Goal: Check status: Check status

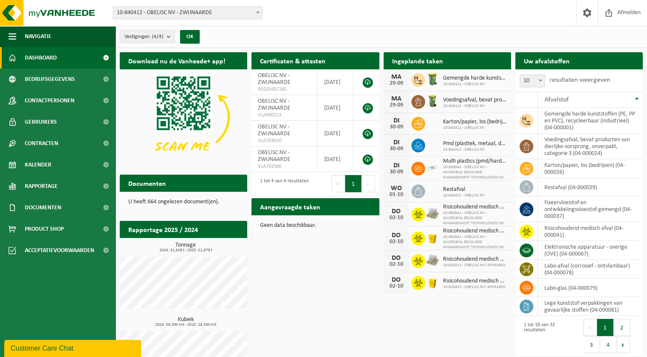
click at [428, 57] on h2 "Ingeplande taken" at bounding box center [418, 60] width 68 height 17
click at [497, 60] on div "Ingeplande taken Bekijk uw kalender" at bounding box center [448, 60] width 128 height 17
click at [28, 169] on span "Kalender" at bounding box center [38, 164] width 27 height 21
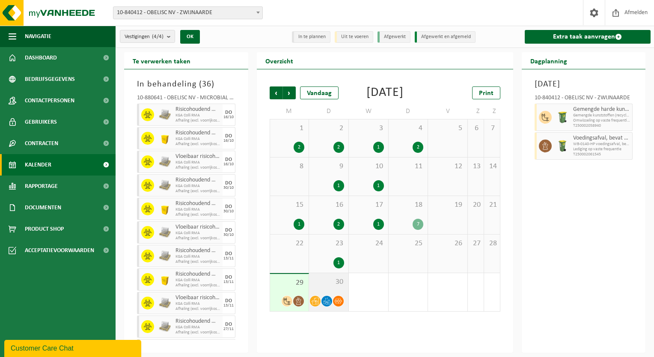
click at [321, 301] on div "30" at bounding box center [328, 292] width 39 height 38
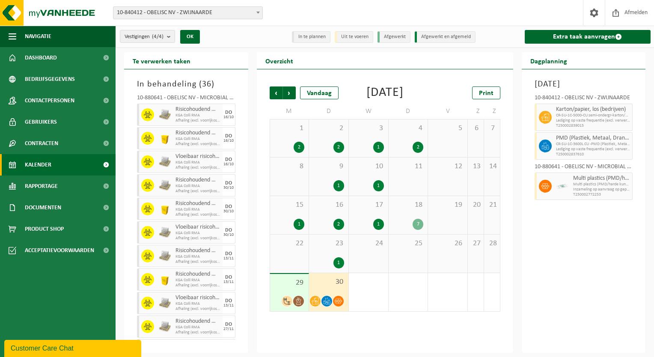
click at [300, 302] on div "29" at bounding box center [289, 292] width 39 height 37
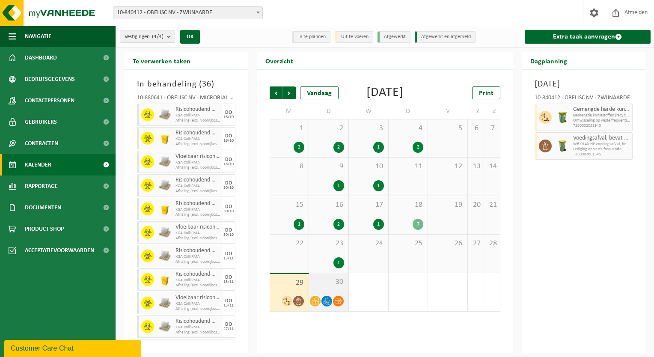
click at [329, 287] on span "30" at bounding box center [328, 281] width 31 height 9
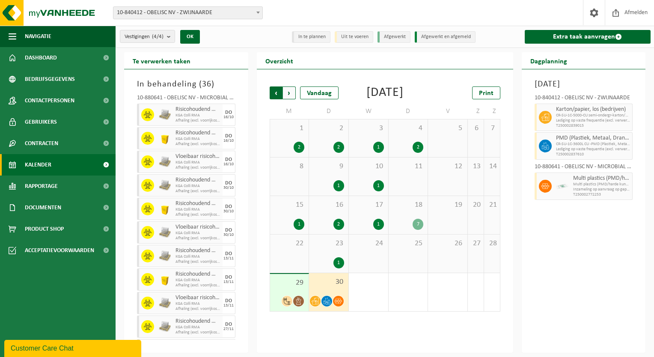
click at [285, 93] on span "Volgende" at bounding box center [289, 92] width 13 height 13
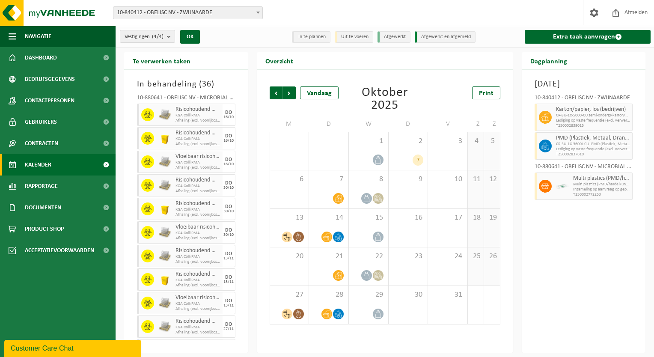
drag, startPoint x: 285, startPoint y: 93, endPoint x: 314, endPoint y: 70, distance: 38.1
click at [314, 70] on div "Vorige Volgende Vandaag [DATE] Print M D W D V Z Z 29 30 1 2 7 3 4 5 6 7 8 9 10…" at bounding box center [385, 210] width 256 height 283
click at [336, 215] on span "14" at bounding box center [328, 217] width 31 height 9
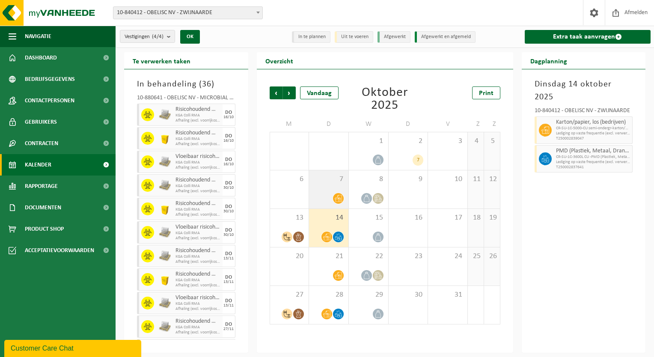
click at [339, 189] on div "7" at bounding box center [328, 189] width 39 height 38
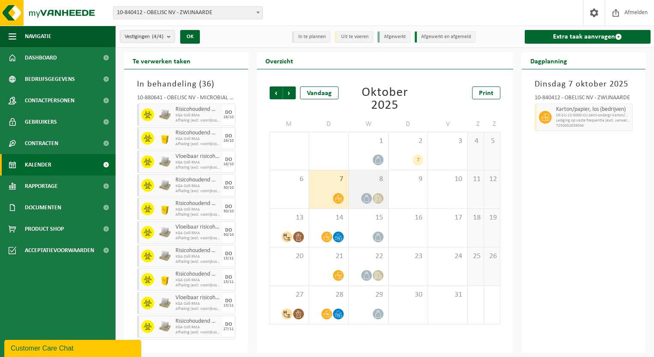
click at [362, 193] on div at bounding box center [368, 199] width 31 height 12
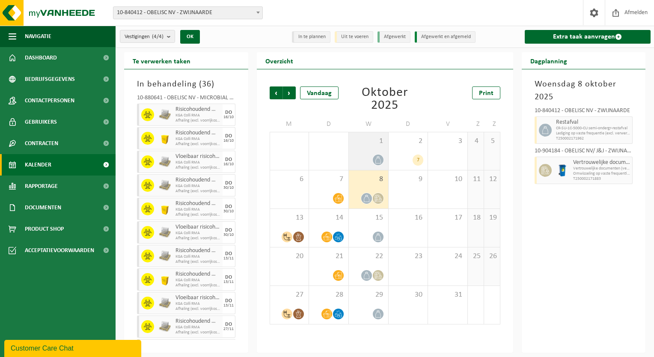
click at [370, 157] on div at bounding box center [368, 160] width 31 height 12
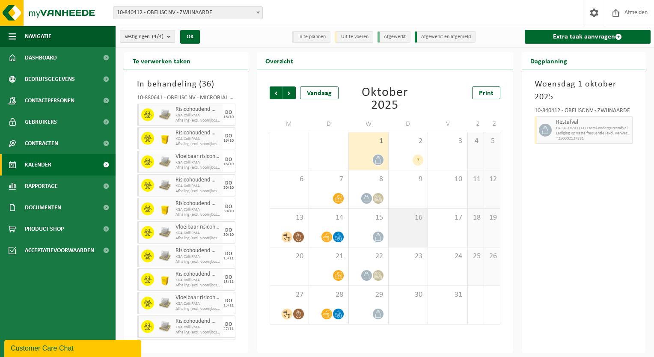
click at [405, 223] on div "16" at bounding box center [408, 228] width 39 height 38
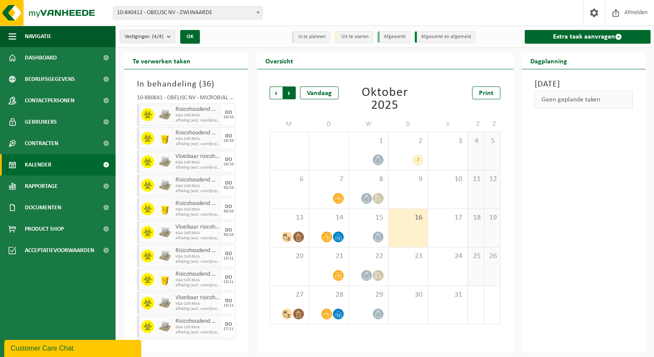
click at [276, 96] on span "Vorige" at bounding box center [276, 92] width 13 height 13
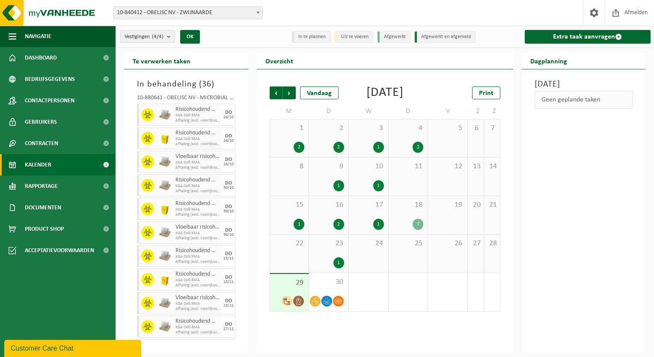
click at [291, 301] on div "29" at bounding box center [289, 292] width 39 height 37
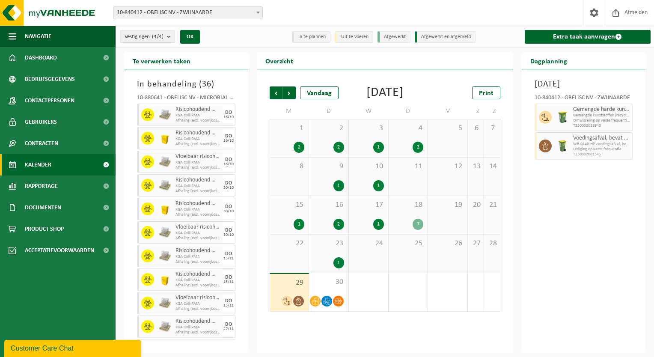
click at [326, 248] on span "23" at bounding box center [328, 243] width 31 height 9
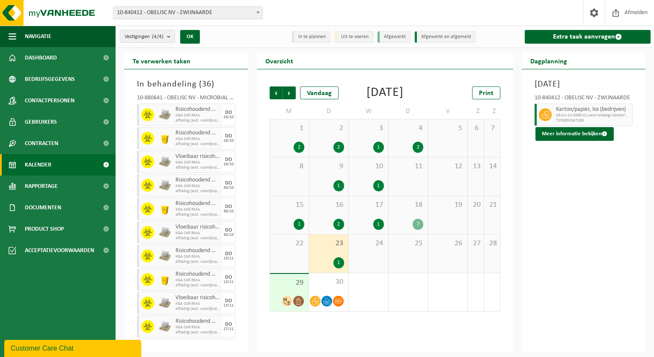
click at [286, 305] on div "29" at bounding box center [289, 292] width 39 height 37
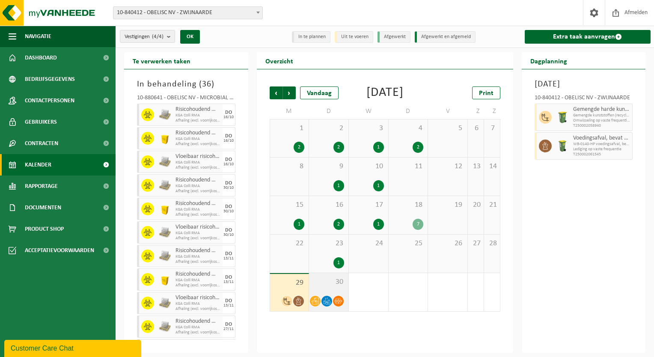
click at [323, 287] on span "30" at bounding box center [328, 281] width 31 height 9
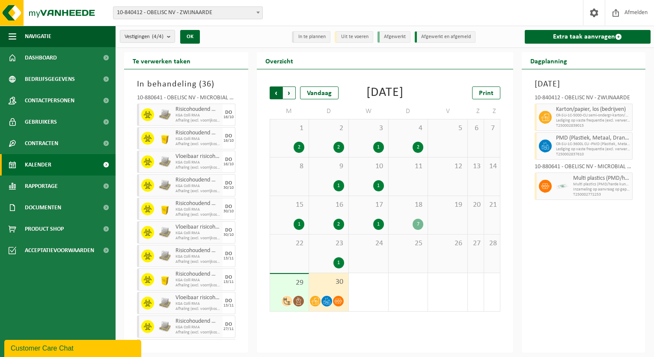
click at [292, 92] on span "Volgende" at bounding box center [289, 92] width 13 height 13
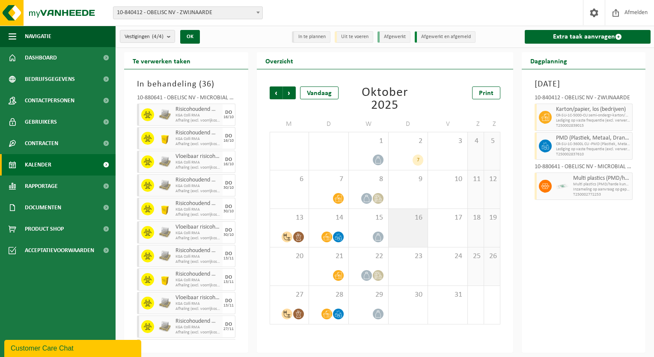
click at [415, 225] on div "16" at bounding box center [408, 228] width 39 height 38
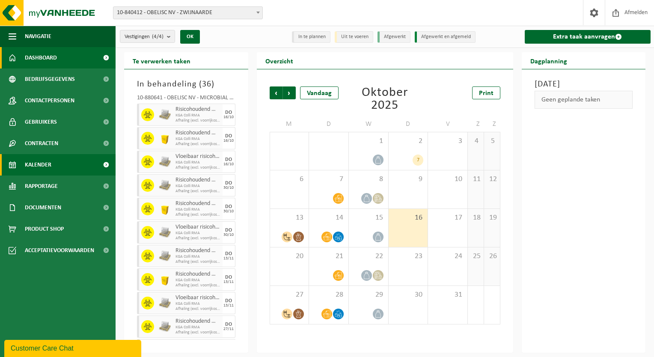
click at [69, 49] on link "Dashboard" at bounding box center [58, 57] width 116 height 21
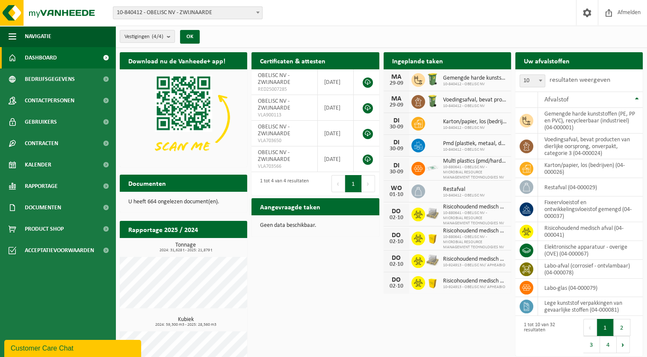
click at [457, 206] on span "Risicohoudend medisch afval" at bounding box center [475, 207] width 64 height 7
click at [427, 208] on img at bounding box center [432, 213] width 15 height 15
click at [397, 215] on div "02-10" at bounding box center [396, 218] width 17 height 6
click at [38, 162] on span "Kalender" at bounding box center [38, 164] width 27 height 21
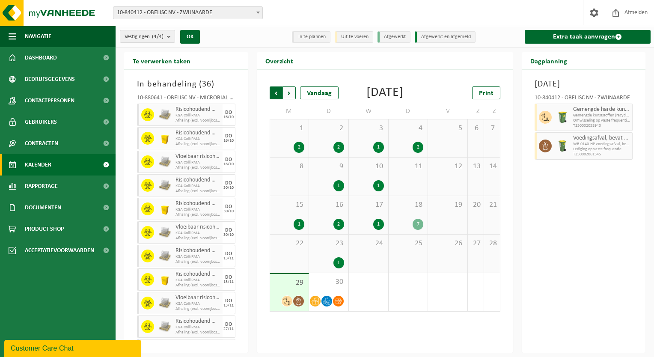
click at [291, 95] on span "Volgende" at bounding box center [289, 92] width 13 height 13
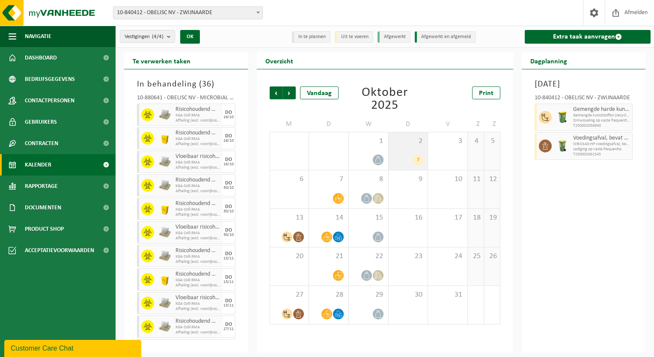
click at [410, 142] on span "2" at bounding box center [408, 140] width 31 height 9
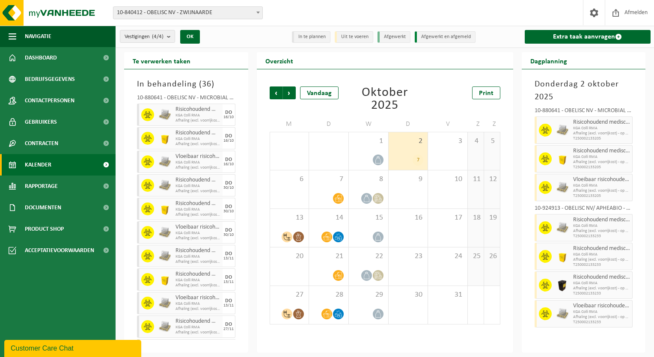
click at [575, 110] on div "10-880641 - OBELISC NV - MICROBIAL RESOURCE MANAGEMENT TECHNOLOGIES NV - ZWIJNA…" at bounding box center [583, 112] width 98 height 9
drag, startPoint x: 575, startPoint y: 110, endPoint x: 572, endPoint y: 101, distance: 9.2
click at [572, 101] on h3 "Donderdag 2 oktober 2025" at bounding box center [583, 91] width 98 height 26
